Goal: Information Seeking & Learning: Learn about a topic

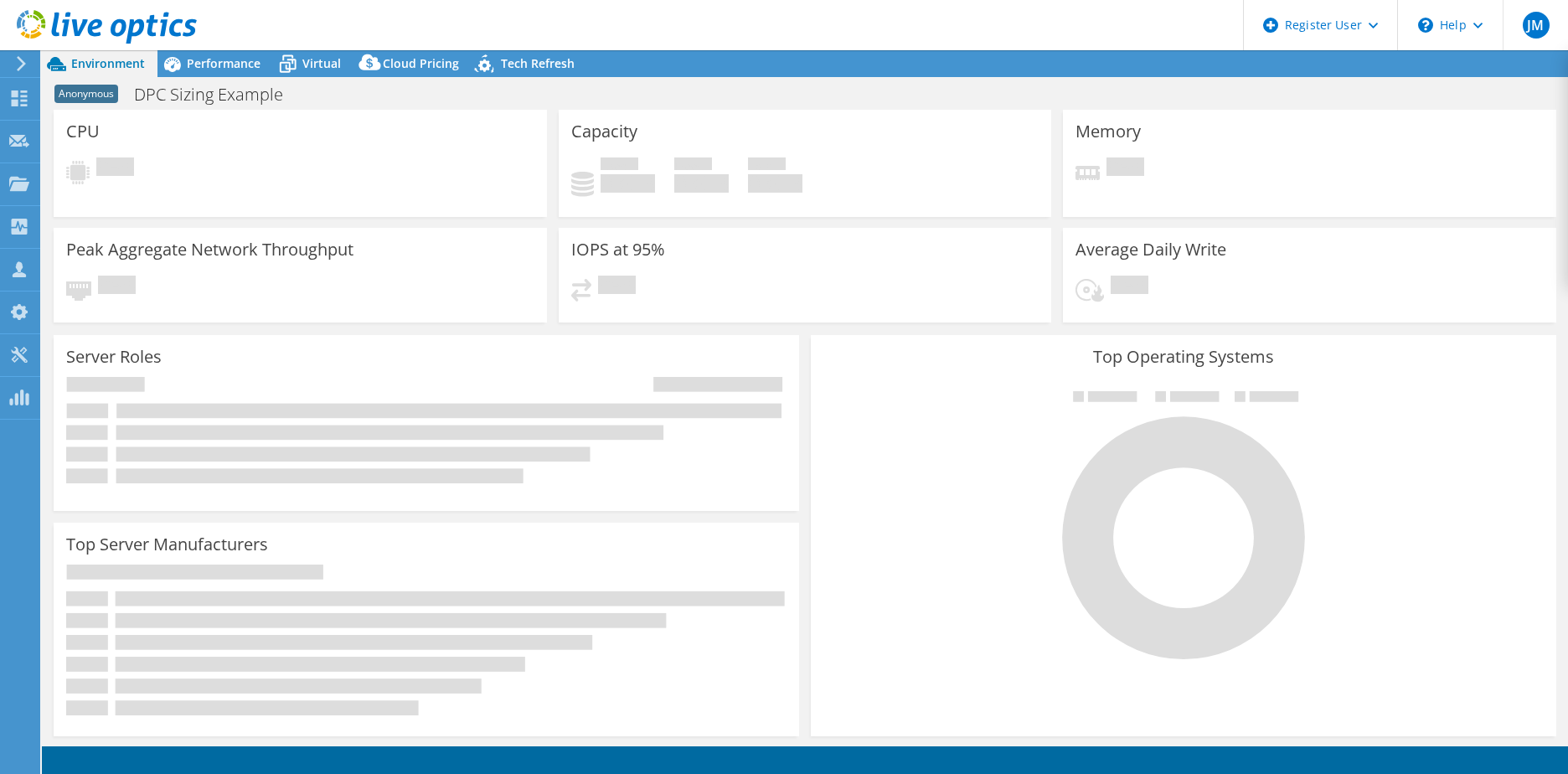
select select "USEast"
select select "USD"
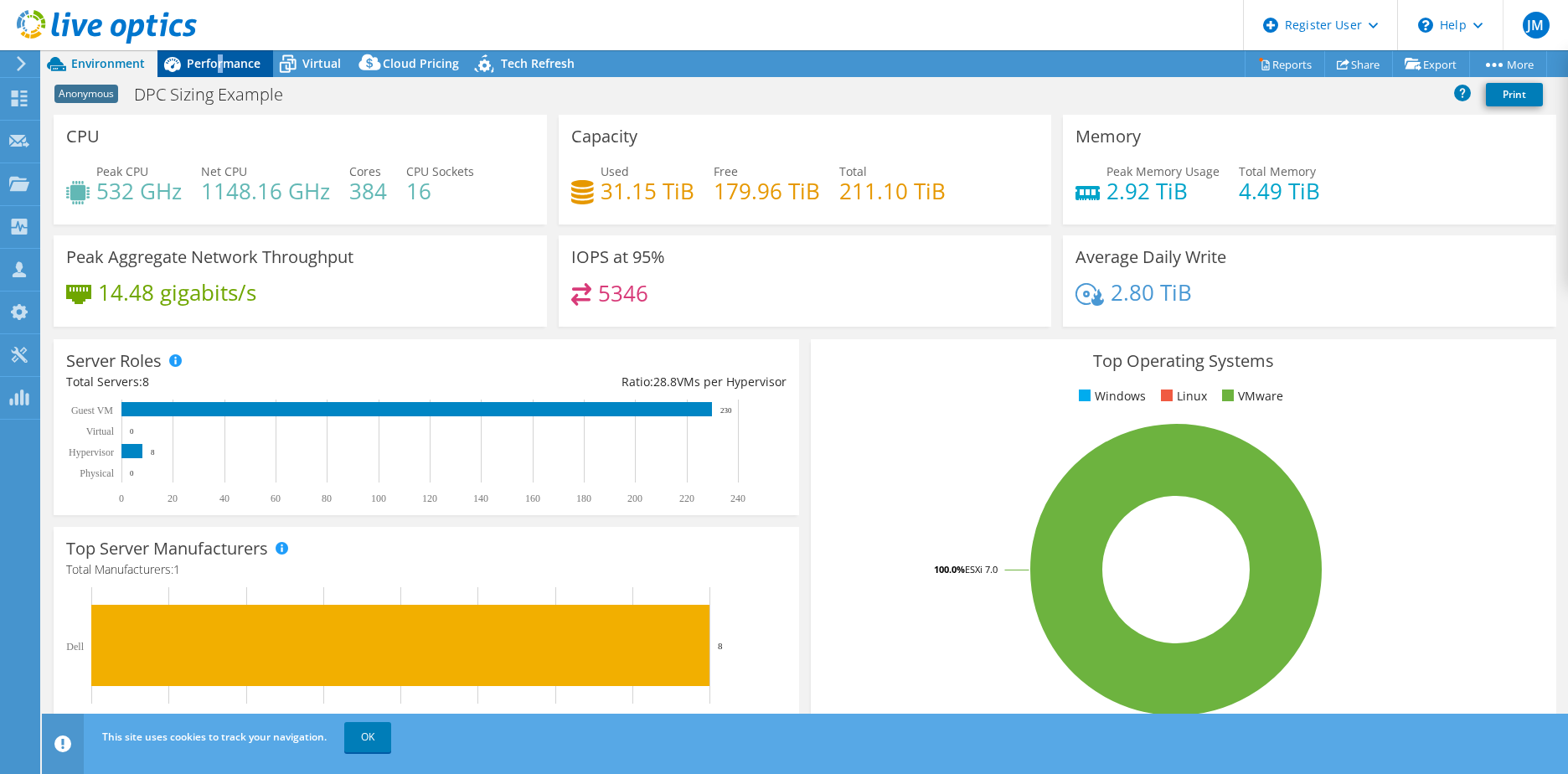
click at [221, 65] on span "Performance" at bounding box center [223, 63] width 74 height 16
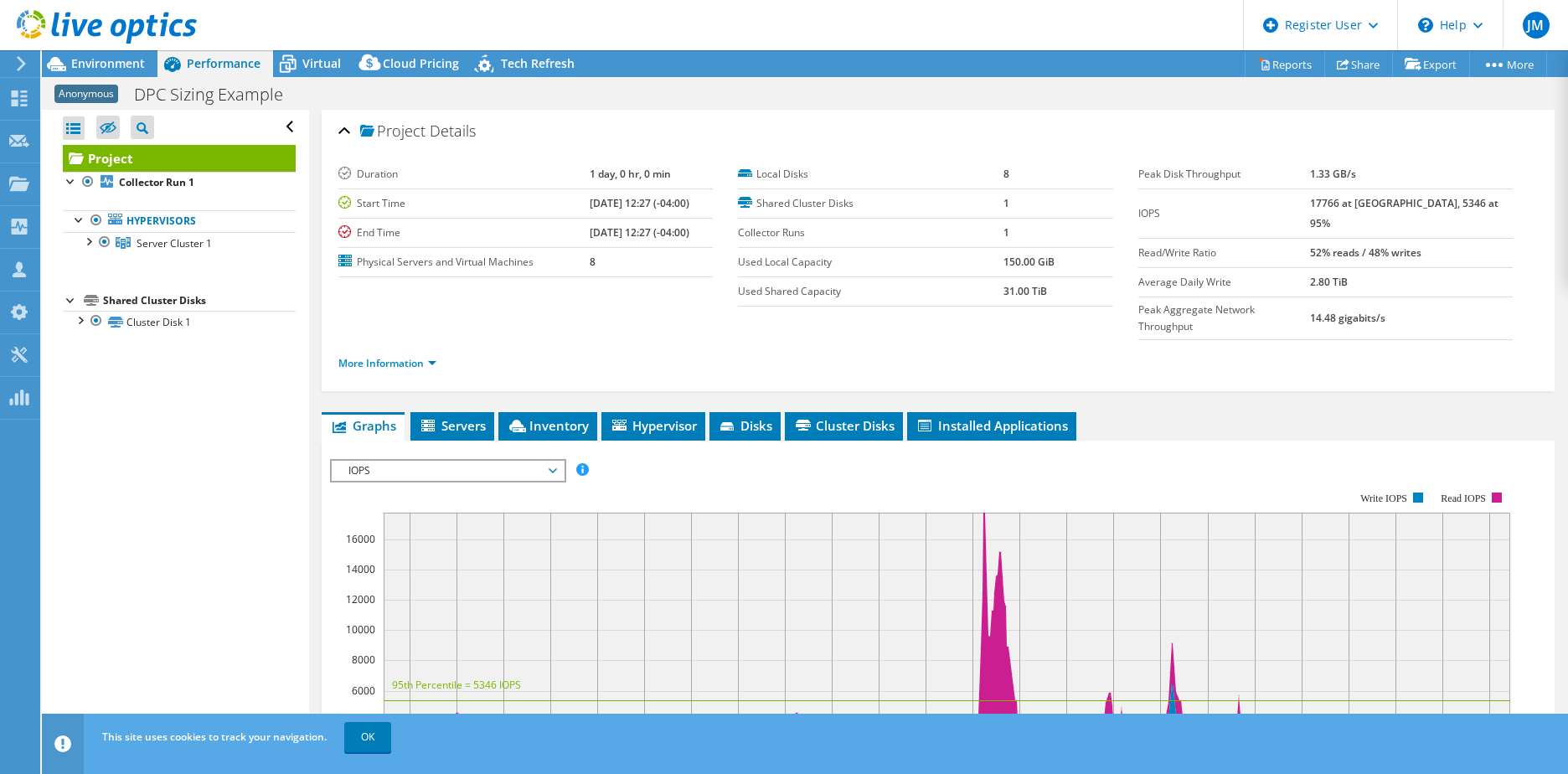
click at [238, 420] on div "Open All Close All Hide Excluded Nodes Project Tree Filter" at bounding box center [175, 425] width 267 height 632
click at [117, 63] on span "Environment" at bounding box center [108, 63] width 74 height 16
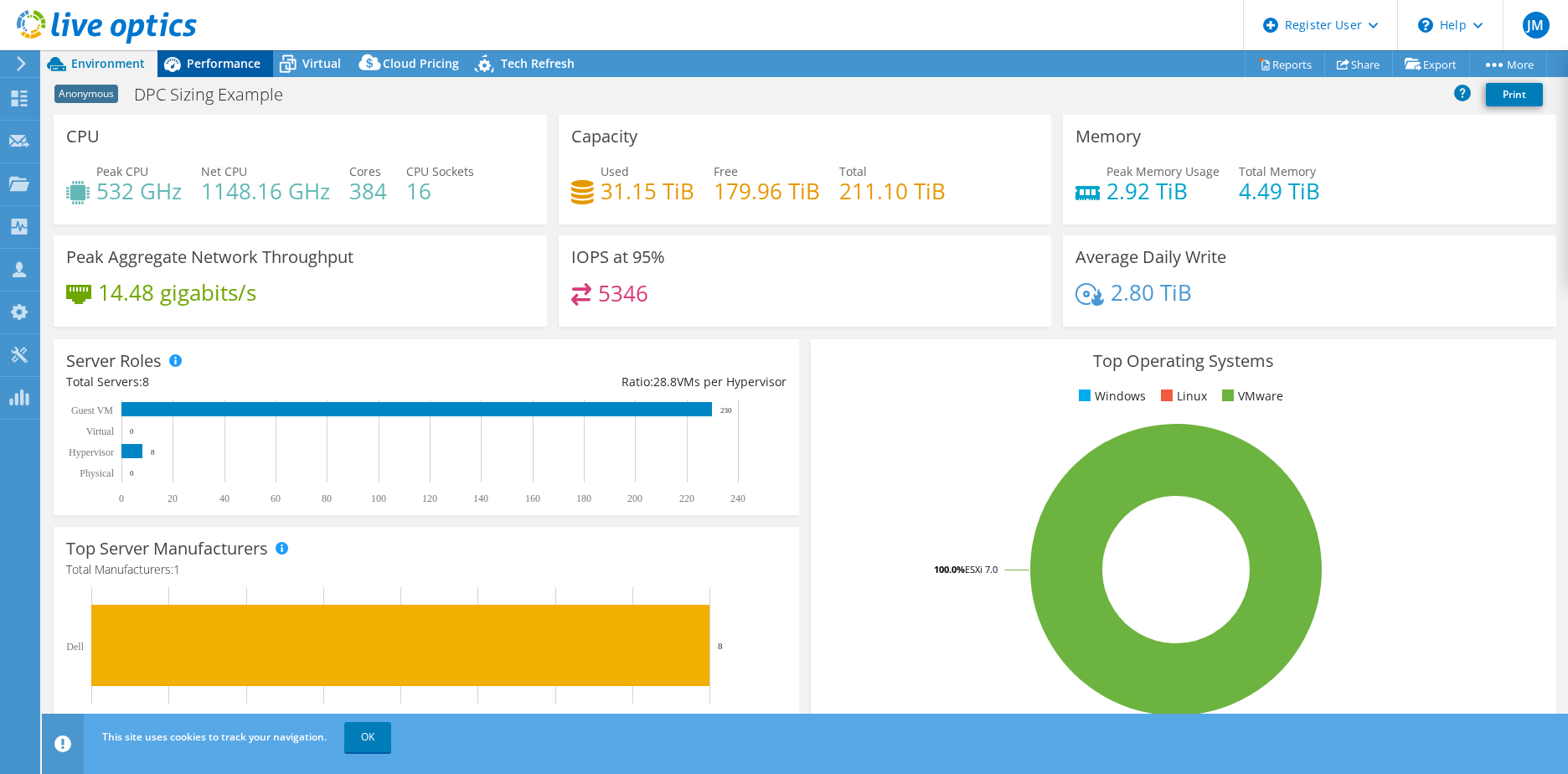
click at [243, 65] on span "Performance" at bounding box center [223, 63] width 74 height 16
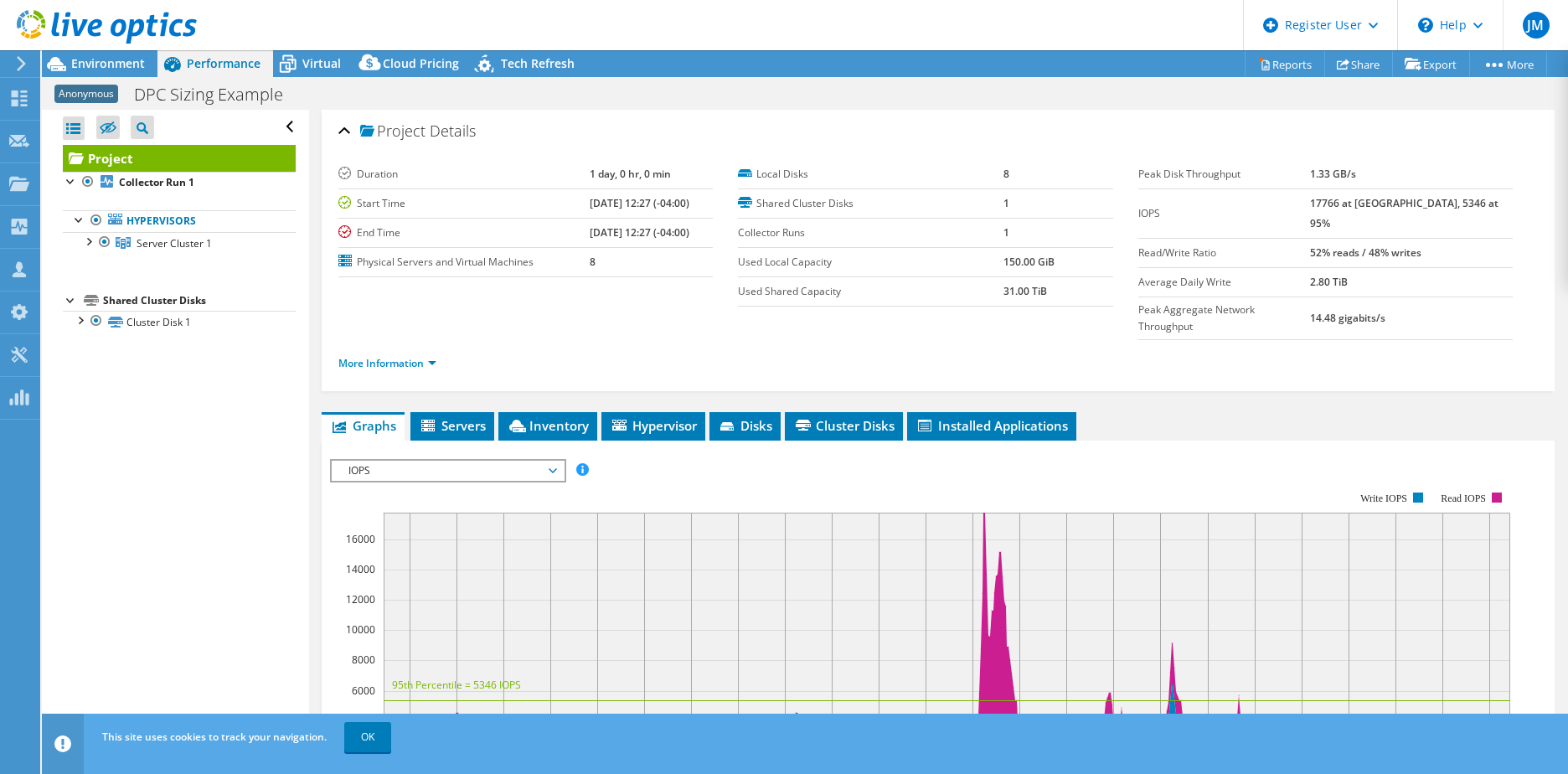
drag, startPoint x: 86, startPoint y: 63, endPoint x: 209, endPoint y: 267, distance: 238.2
click at [205, 258] on div "Project Actions Project Actions Reports Share Export vSAN ReadyNode Sizer" at bounding box center [804, 412] width 1525 height 724
drag, startPoint x: 209, startPoint y: 267, endPoint x: 208, endPoint y: 277, distance: 10.0
click at [208, 277] on div "Project Collector Run 1 Hypervisors Server Cluster 1" at bounding box center [179, 239] width 233 height 189
click at [89, 241] on div at bounding box center [88, 240] width 16 height 17
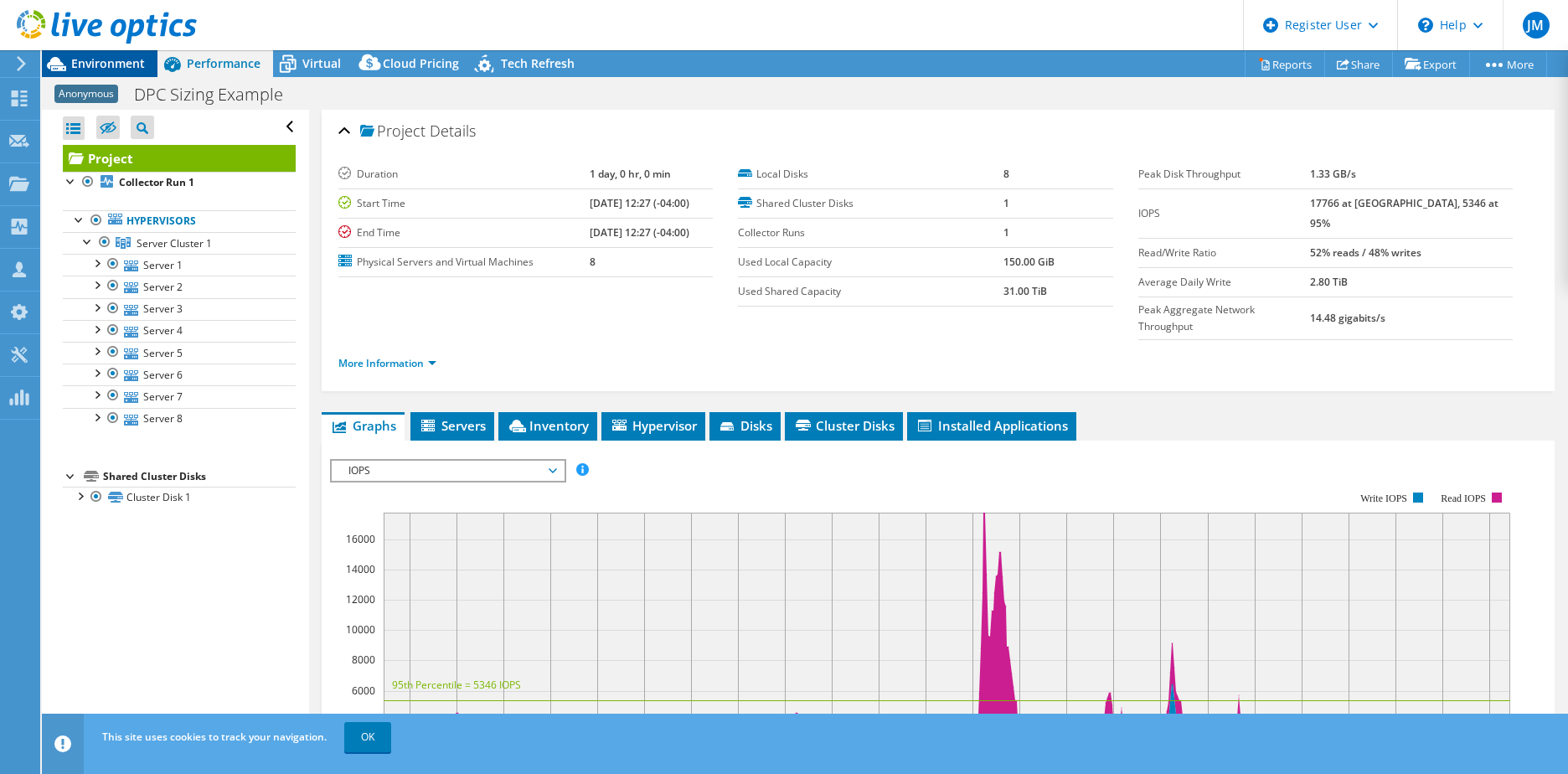
click at [116, 59] on span "Environment" at bounding box center [108, 63] width 74 height 16
